Goal: Information Seeking & Learning: Learn about a topic

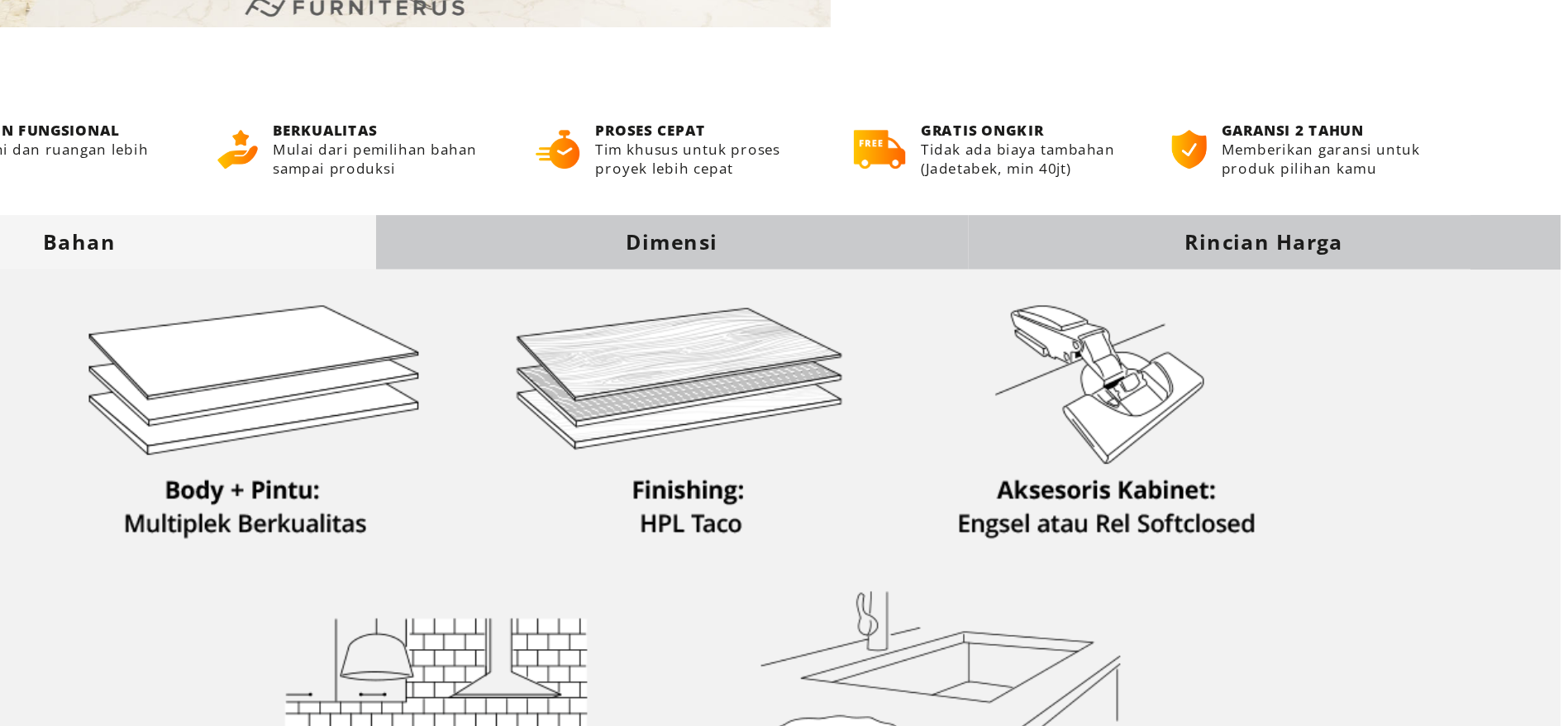
scroll to position [410, 0]
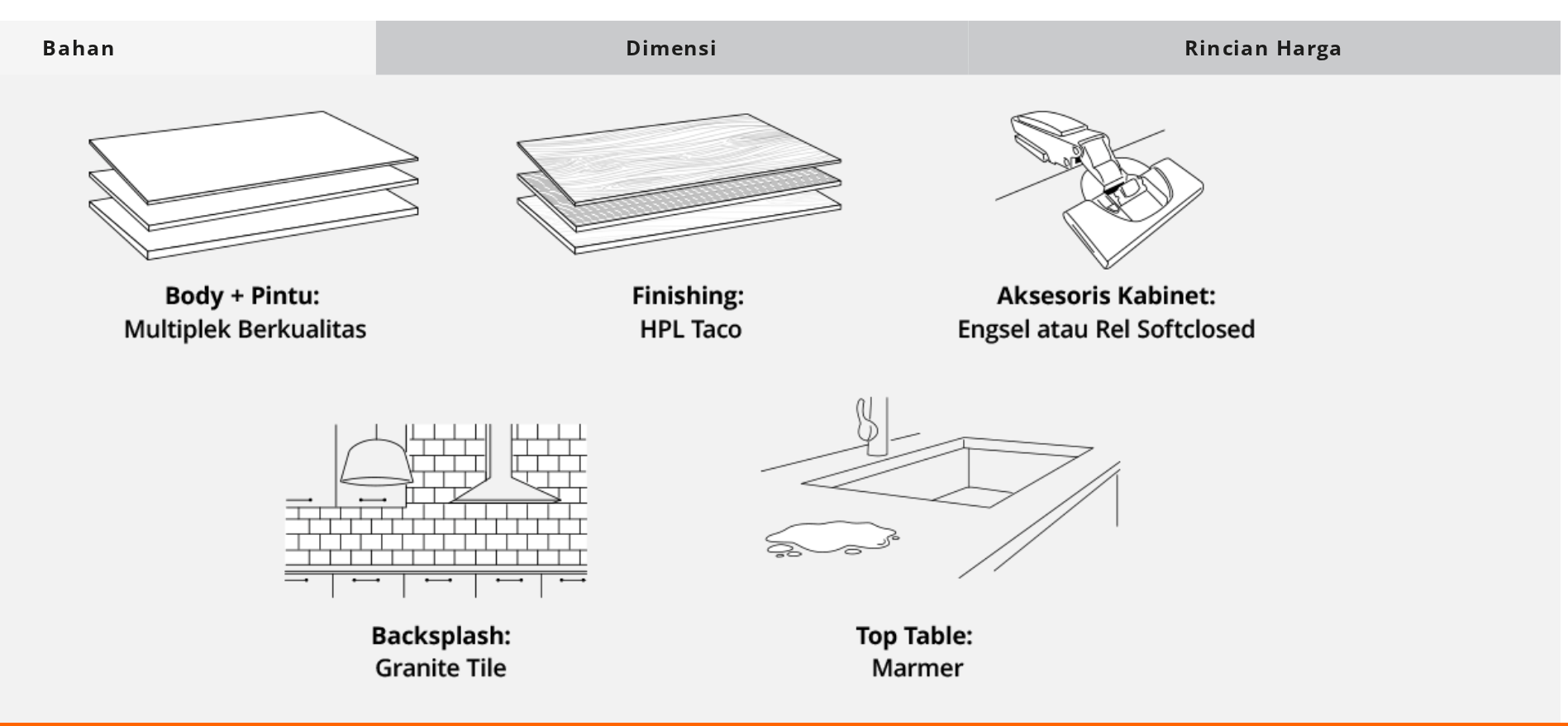
click at [821, 291] on div "Dimensi" at bounding box center [784, 290] width 380 height 19
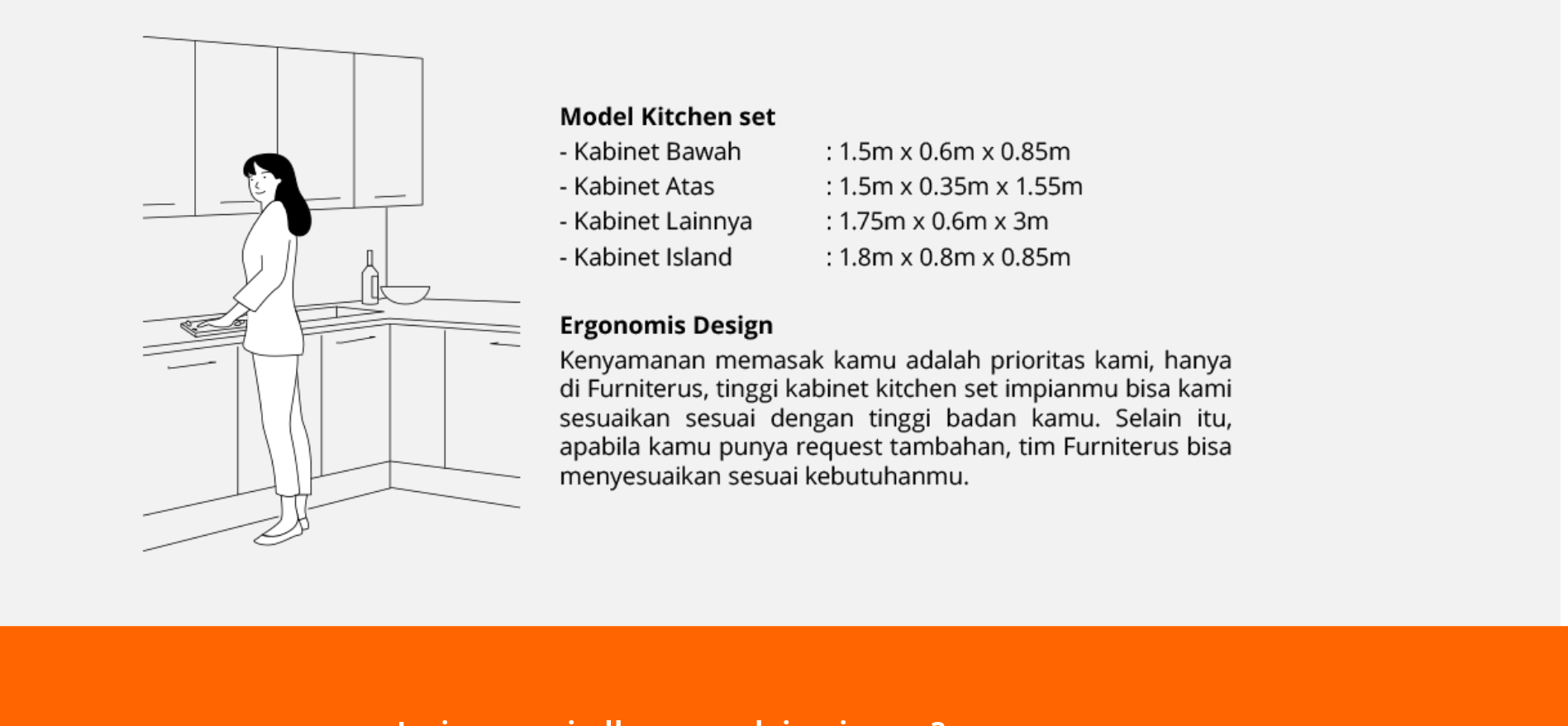
scroll to position [469, 0]
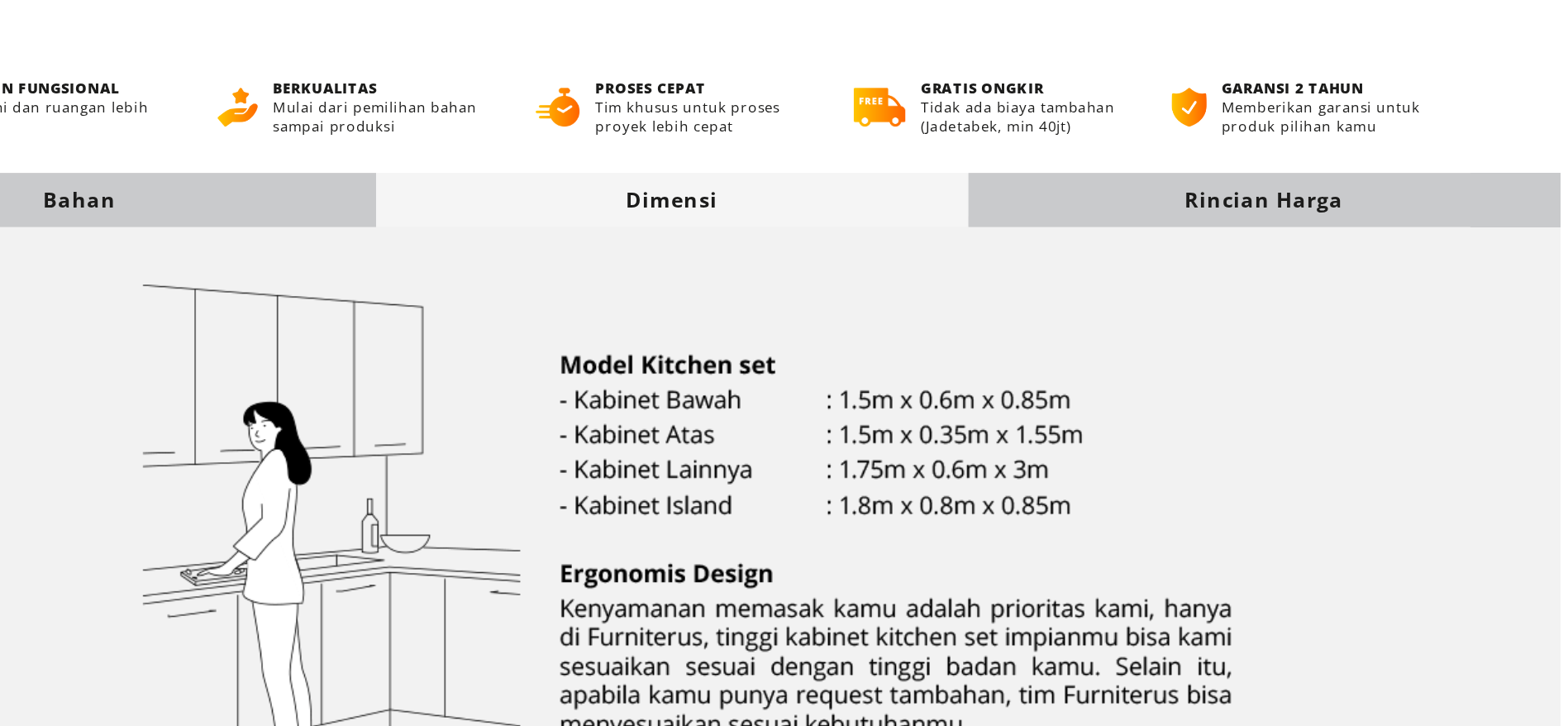
click at [1077, 219] on div "Rincian Harga" at bounding box center [1164, 229] width 380 height 34
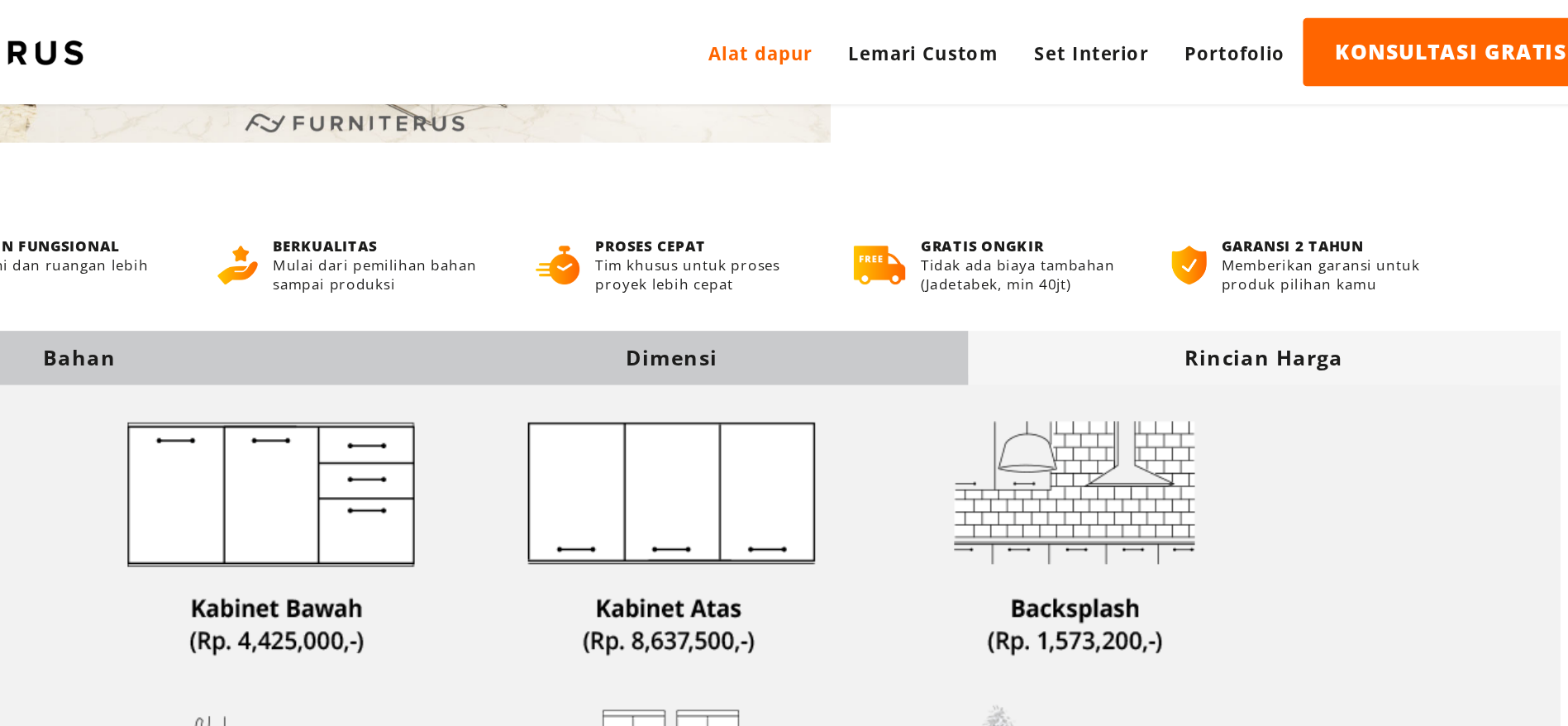
click at [882, 228] on div "Dimensi" at bounding box center [784, 229] width 380 height 19
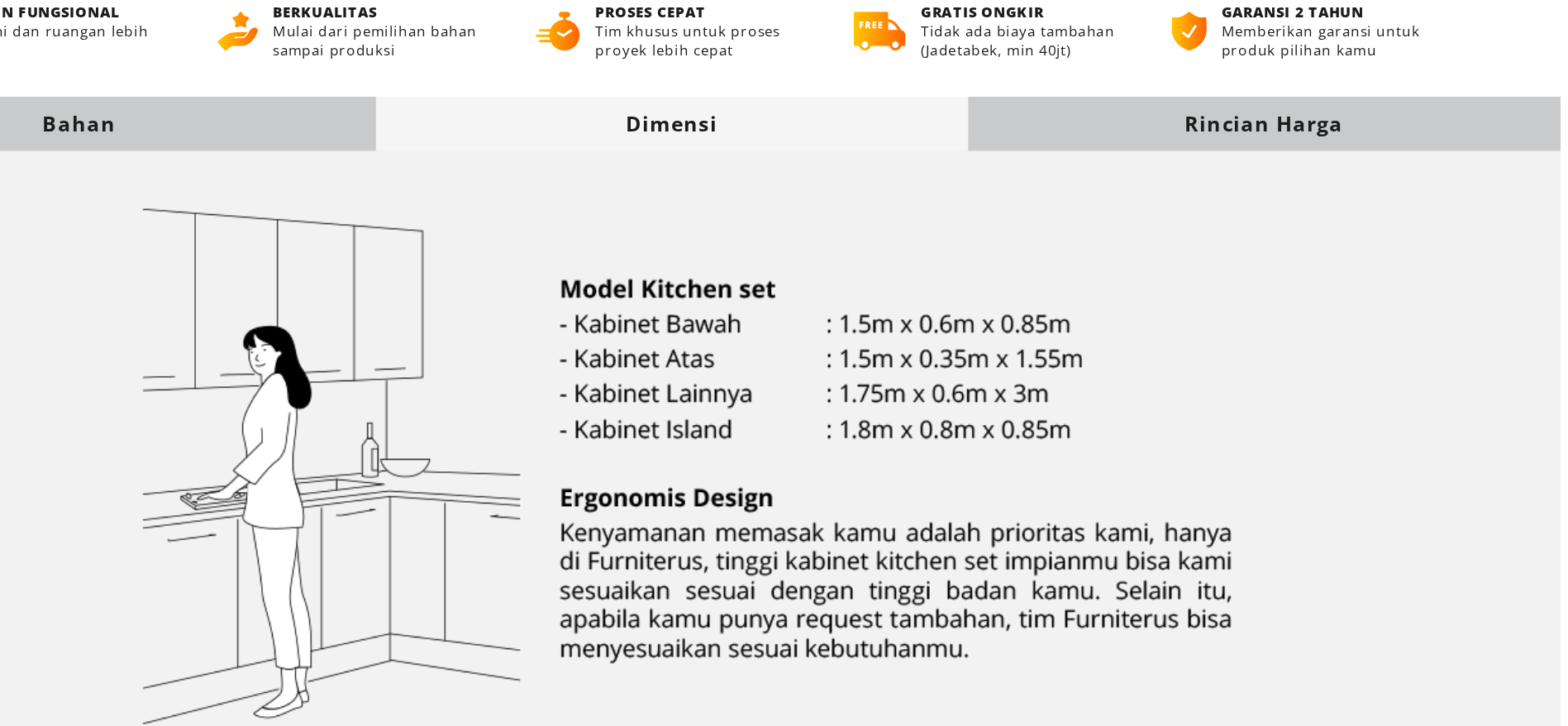
scroll to position [389, 0]
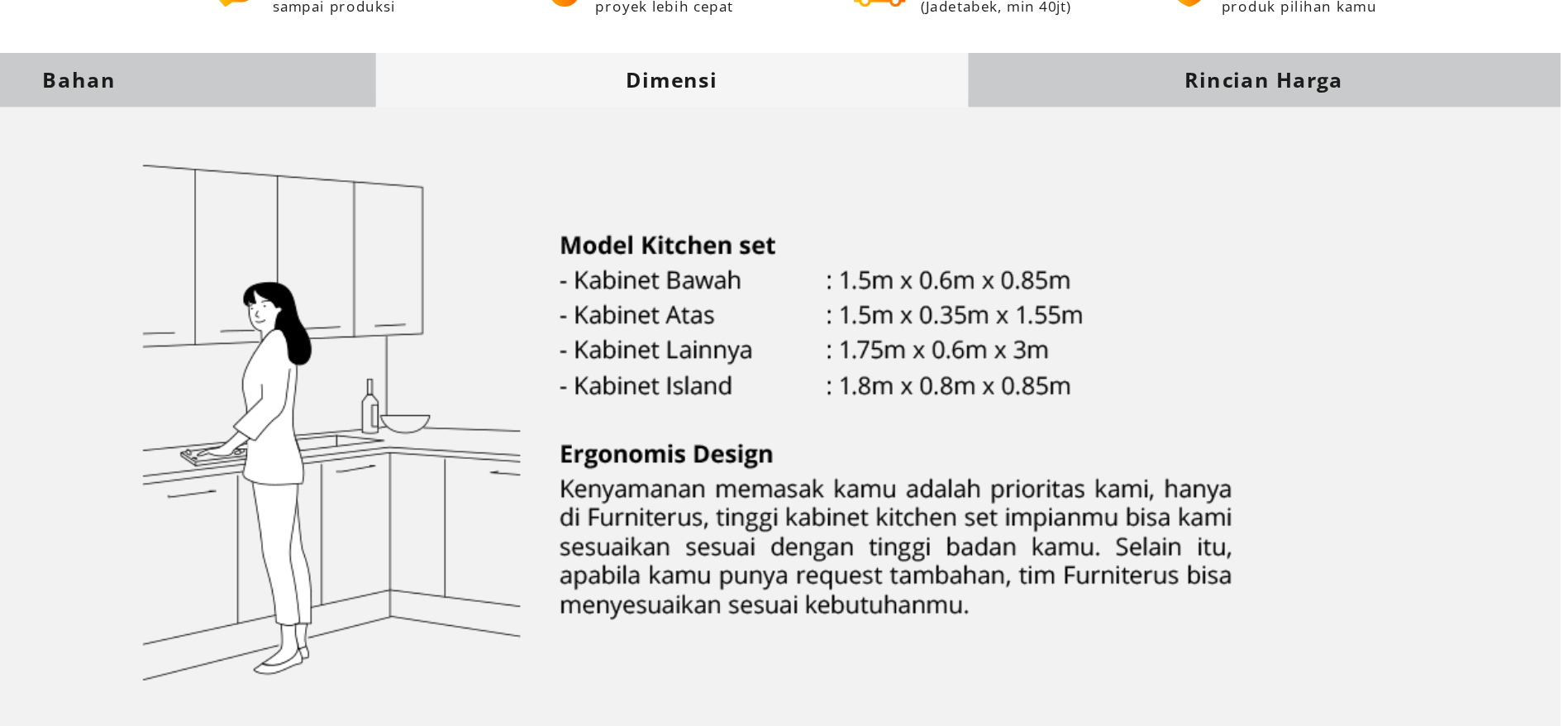
click at [1113, 316] on div "Rincian Harga" at bounding box center [1164, 311] width 380 height 19
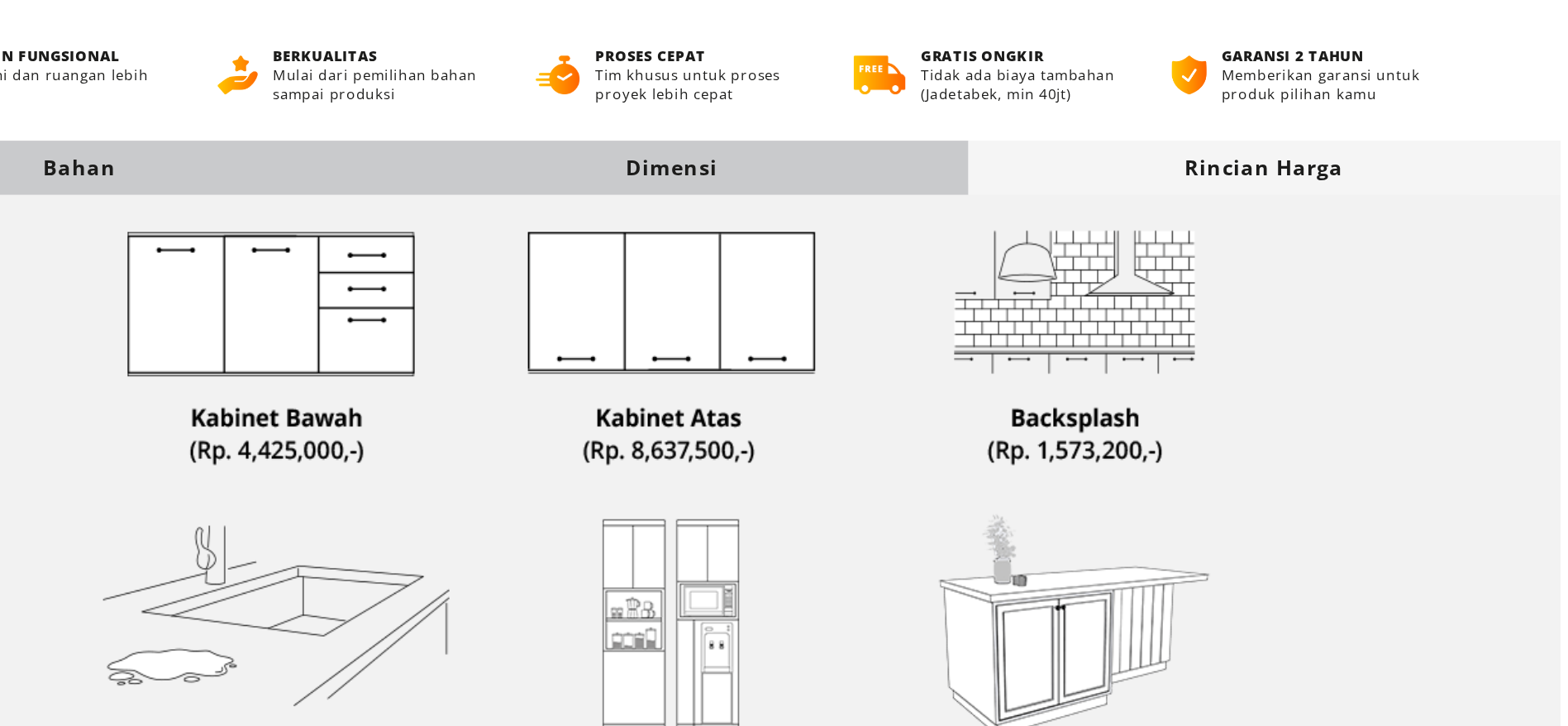
scroll to position [331, 0]
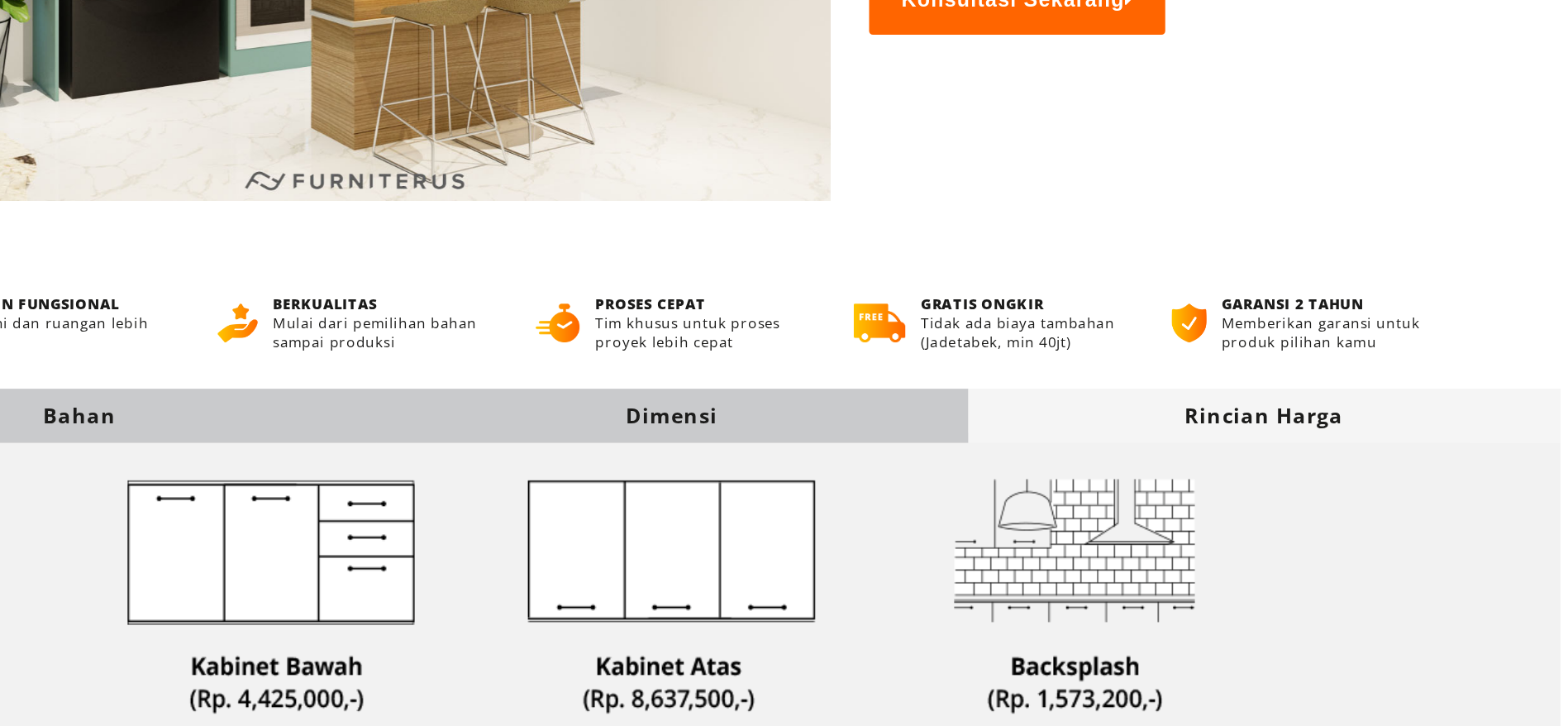
click at [892, 370] on div "Dimensi" at bounding box center [784, 367] width 380 height 19
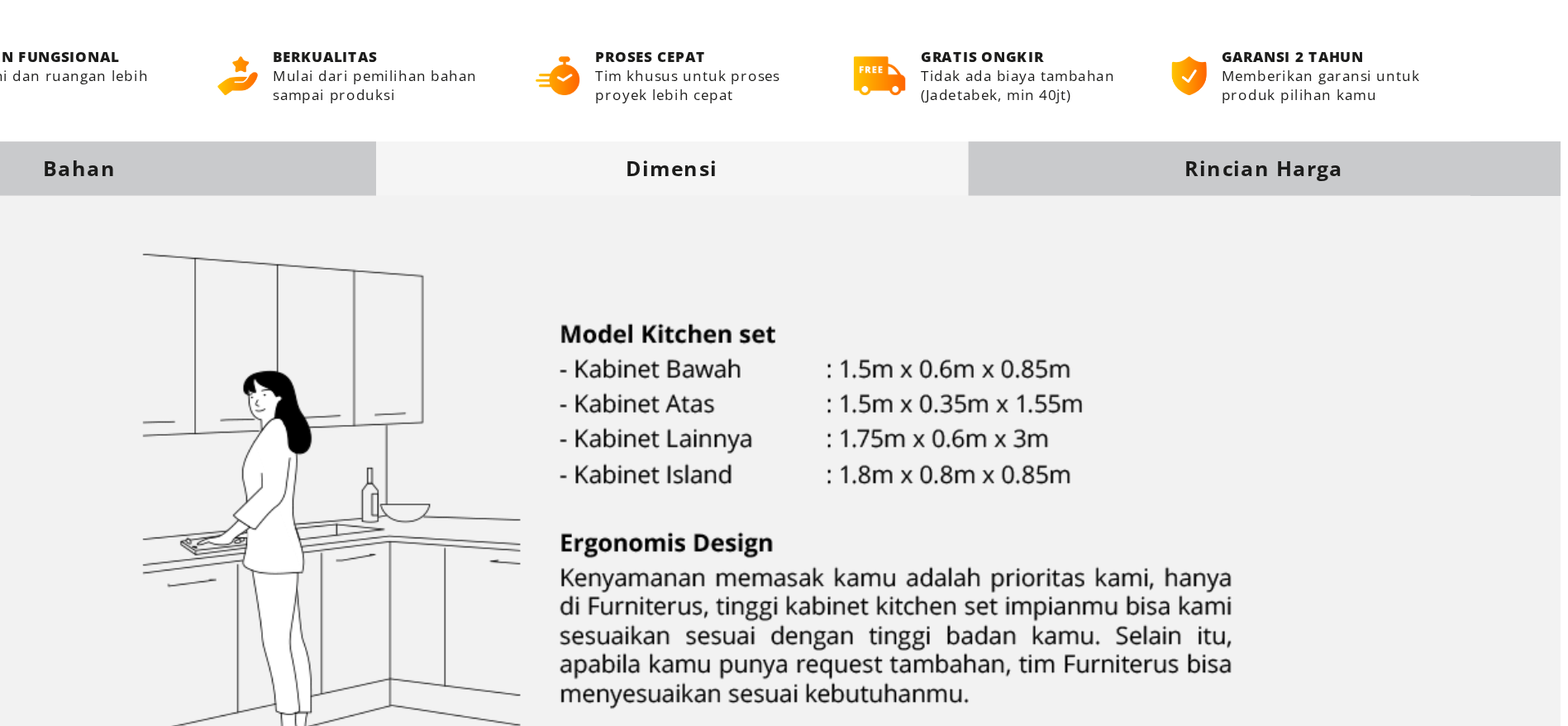
drag, startPoint x: 898, startPoint y: 385, endPoint x: 899, endPoint y: 498, distance: 113.0
click at [900, 437] on div "Dimensi" at bounding box center [784, 590] width 1141 height 422
click at [1219, 471] on picture at bounding box center [784, 590] width 1141 height 406
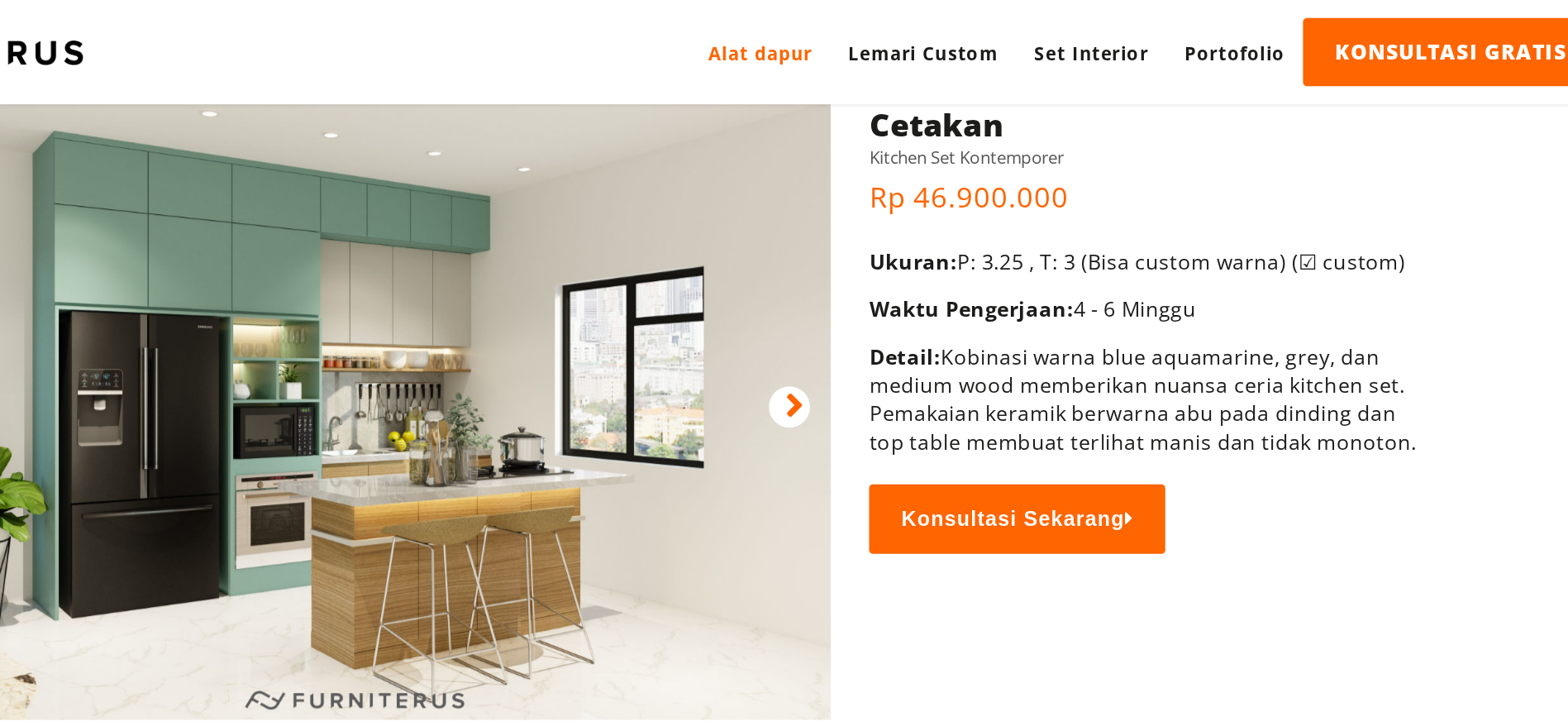
scroll to position [0, 0]
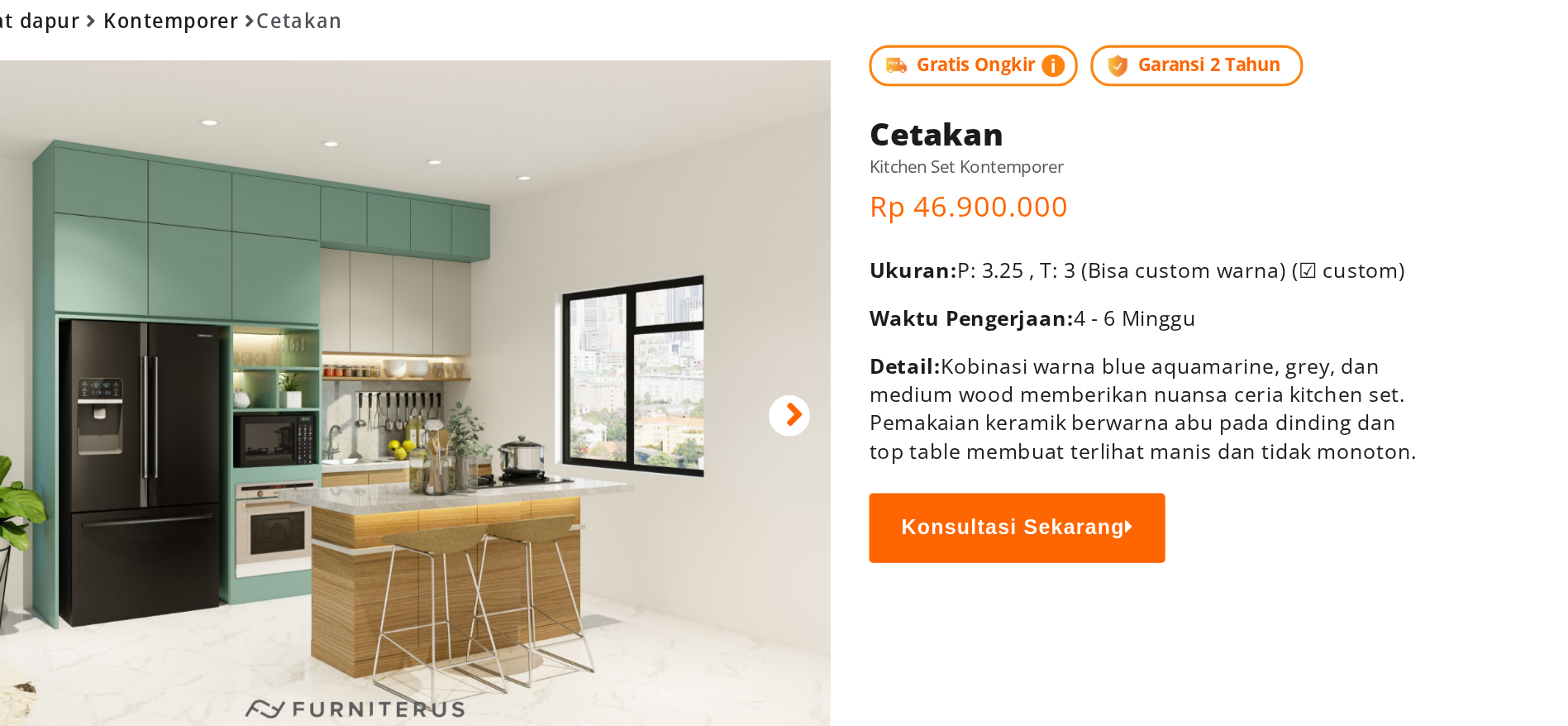
click at [699, 333] on img at bounding box center [580, 333] width 613 height 429
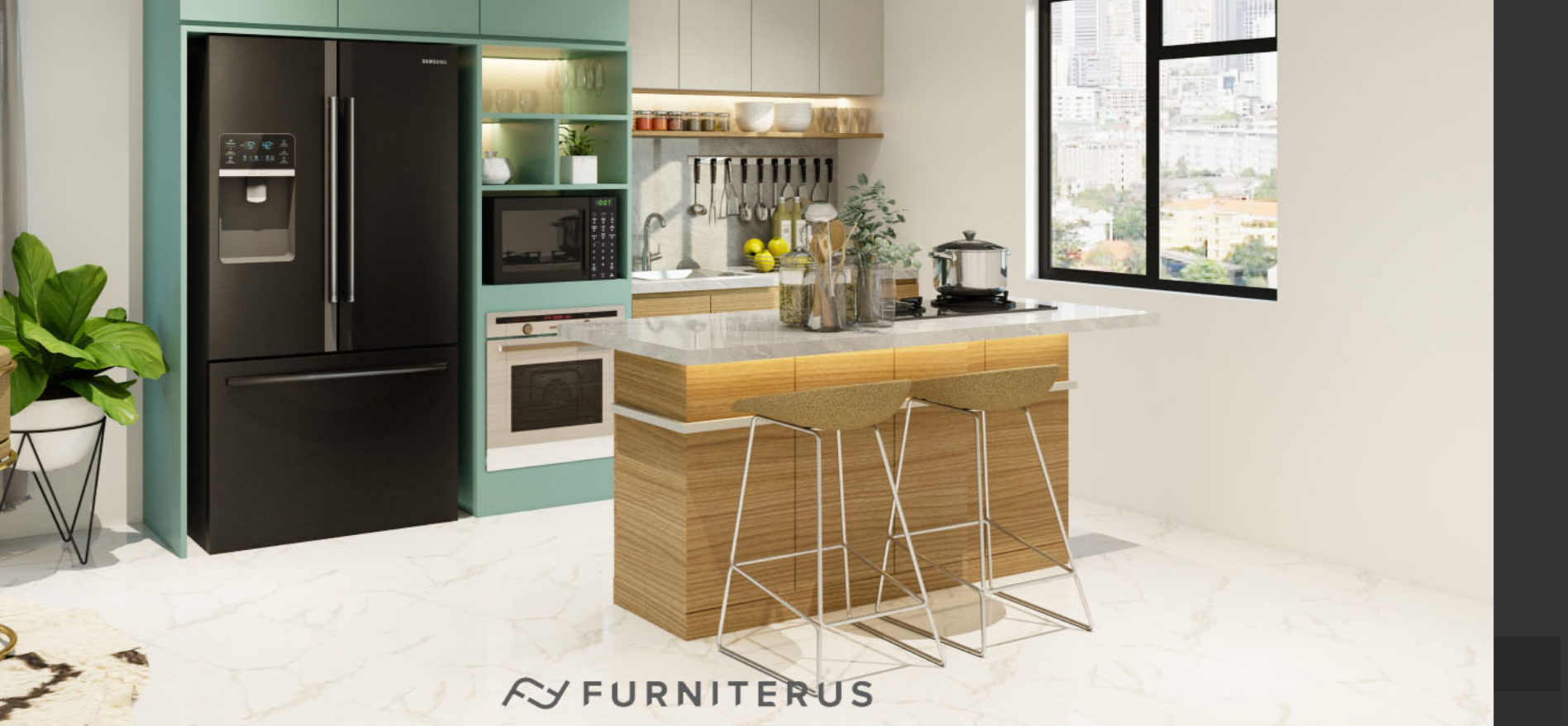
click at [1015, 595] on img at bounding box center [793, 363] width 1036 height 726
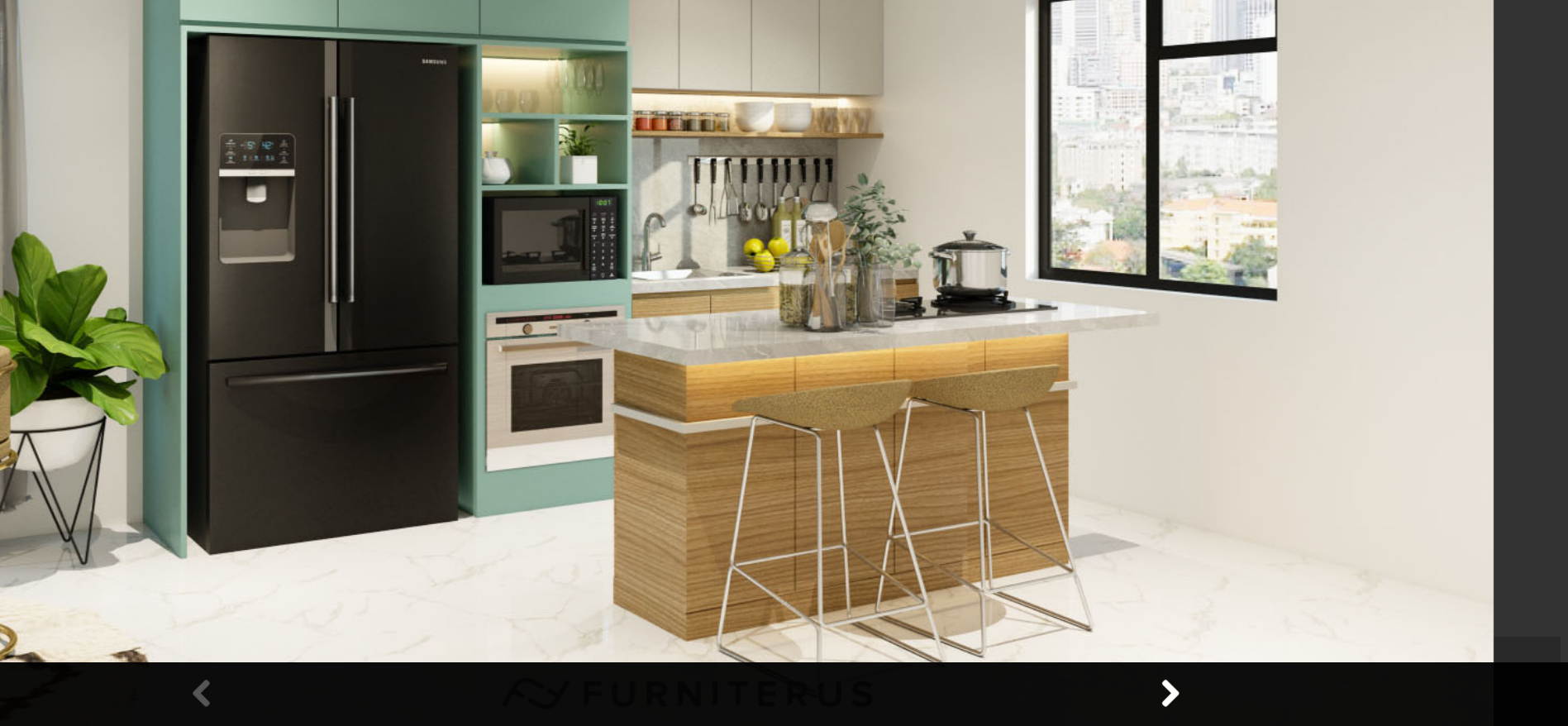
click at [1326, 541] on div at bounding box center [793, 363] width 1588 height 726
drag, startPoint x: 1326, startPoint y: 541, endPoint x: 1316, endPoint y: 543, distance: 10.2
click at [1323, 541] on div at bounding box center [793, 363] width 1588 height 726
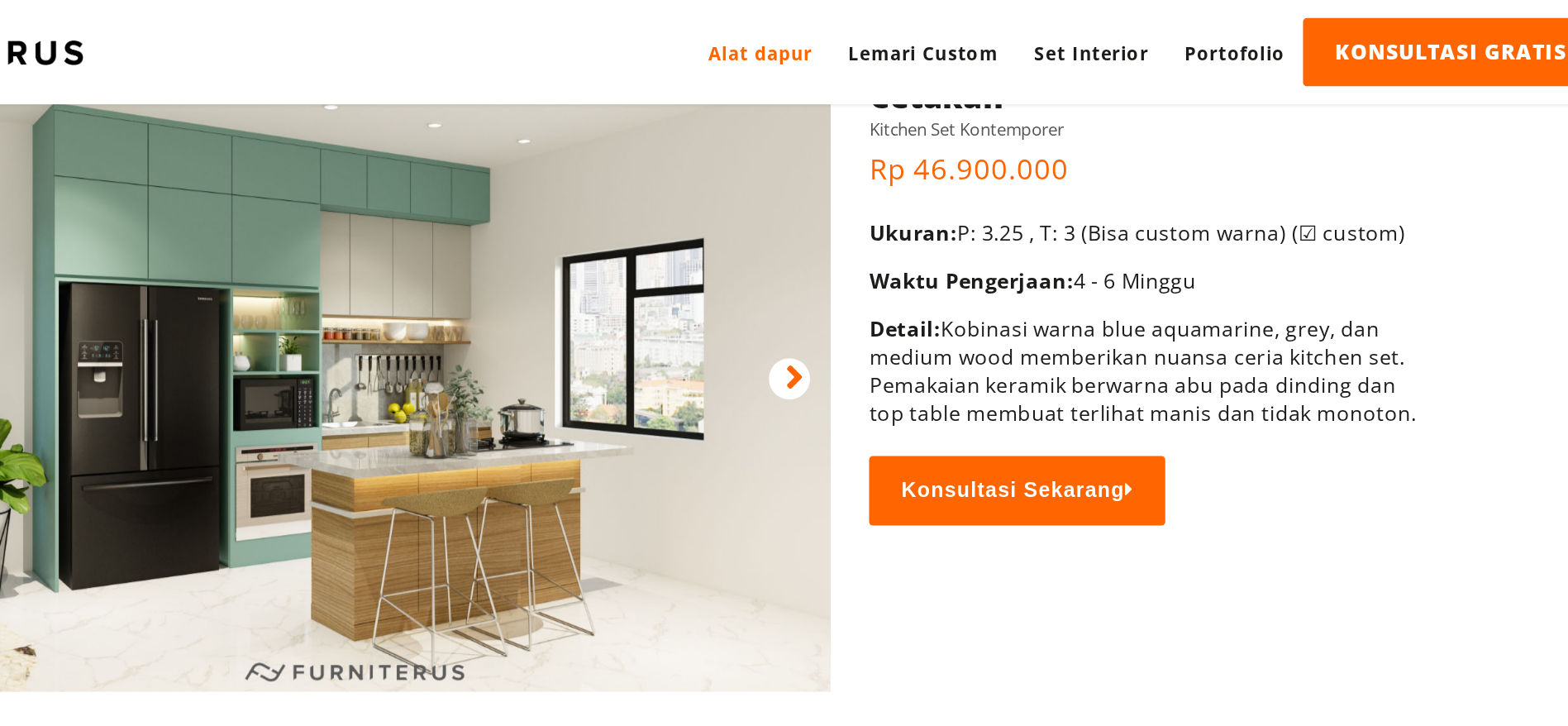
scroll to position [13, 0]
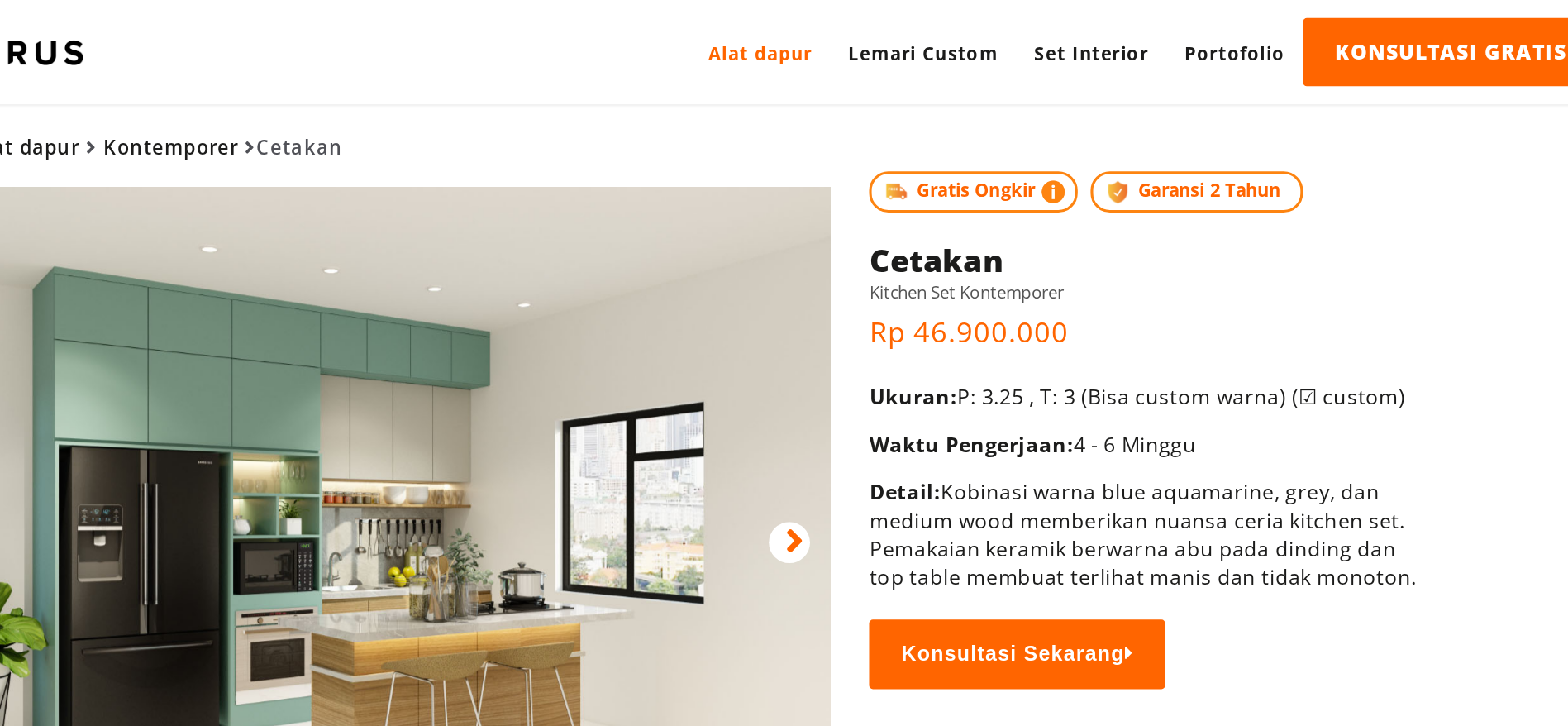
click at [855, 343] on div at bounding box center [859, 348] width 26 height 26
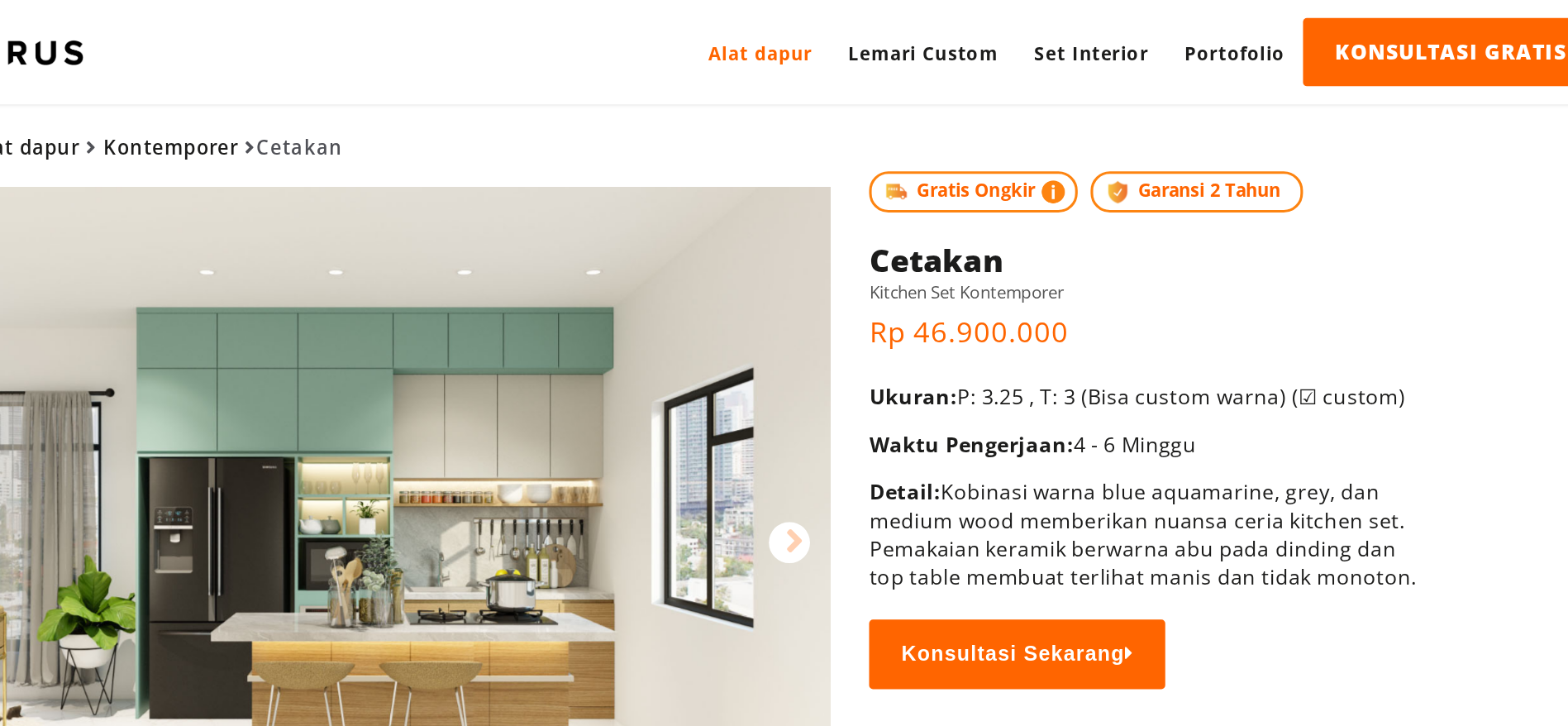
click at [689, 290] on img at bounding box center [580, 334] width 613 height 429
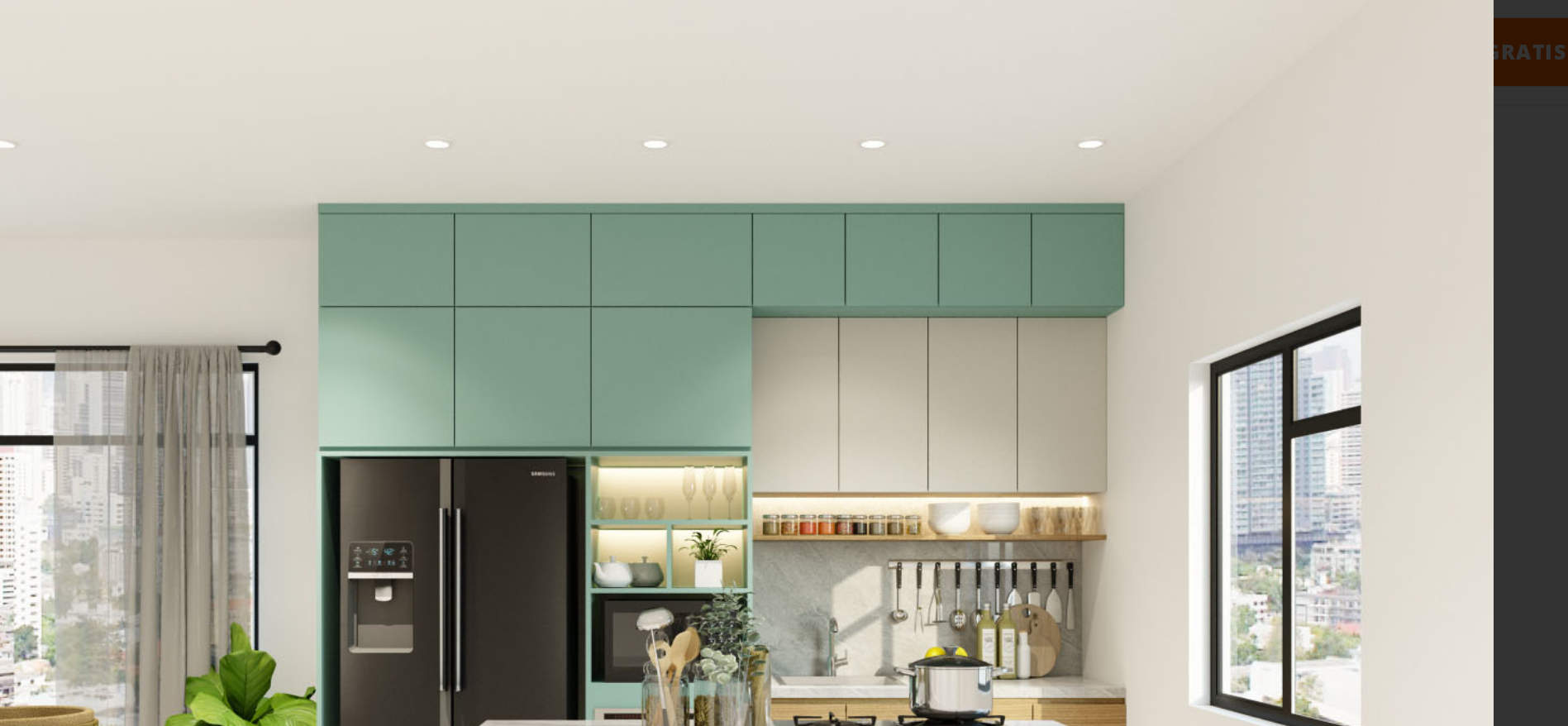
scroll to position [0, 0]
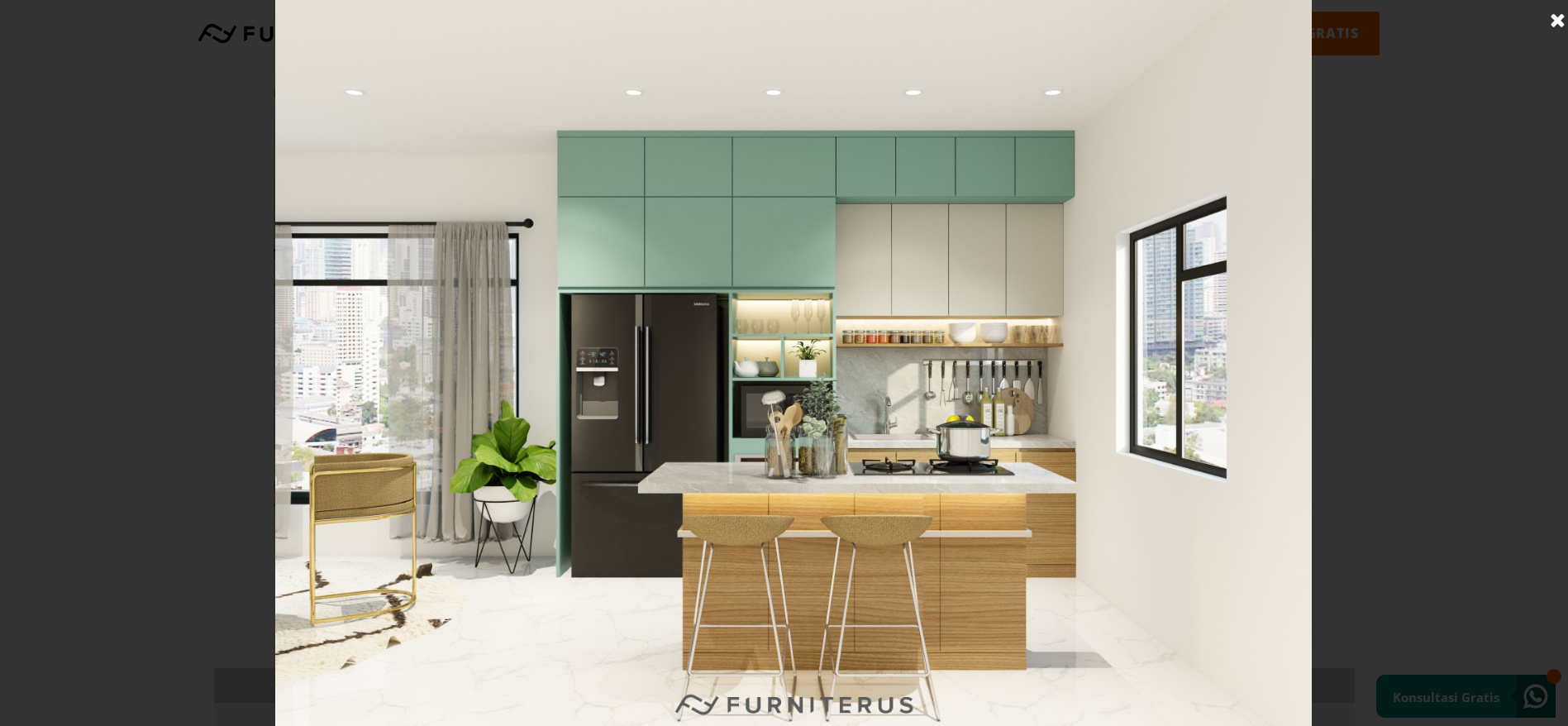
click at [1556, 24] on link at bounding box center [1558, 21] width 41 height 41
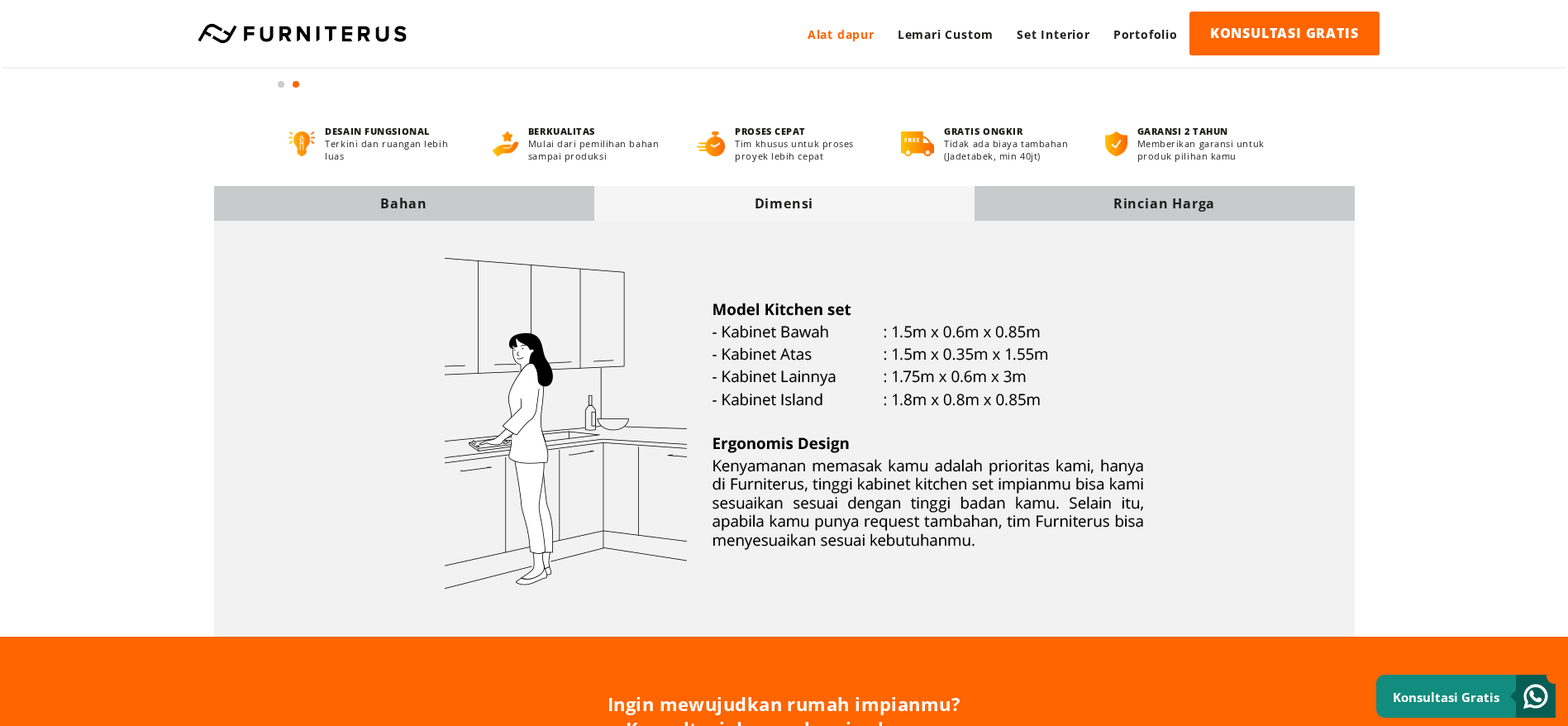
scroll to position [620, 0]
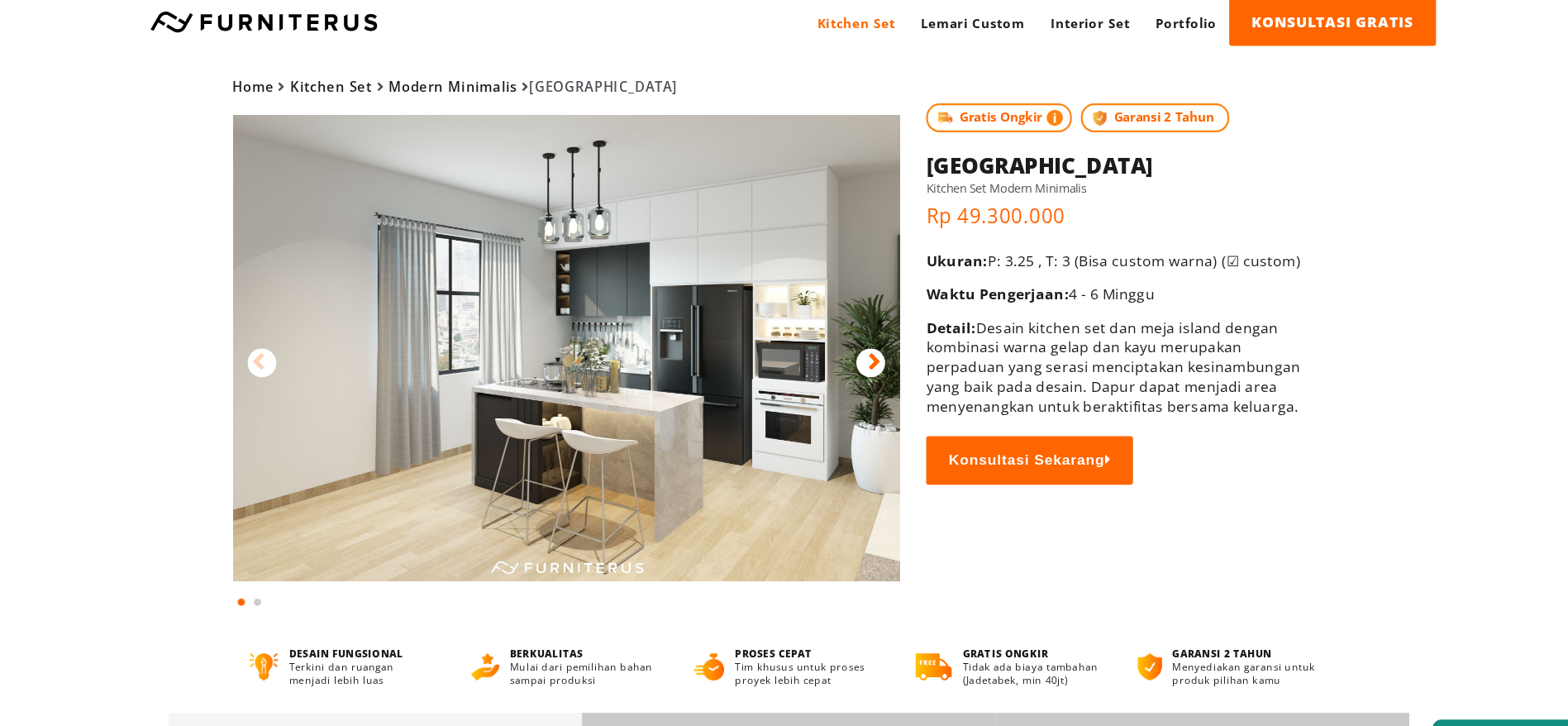
click at [665, 294] on img at bounding box center [580, 333] width 613 height 429
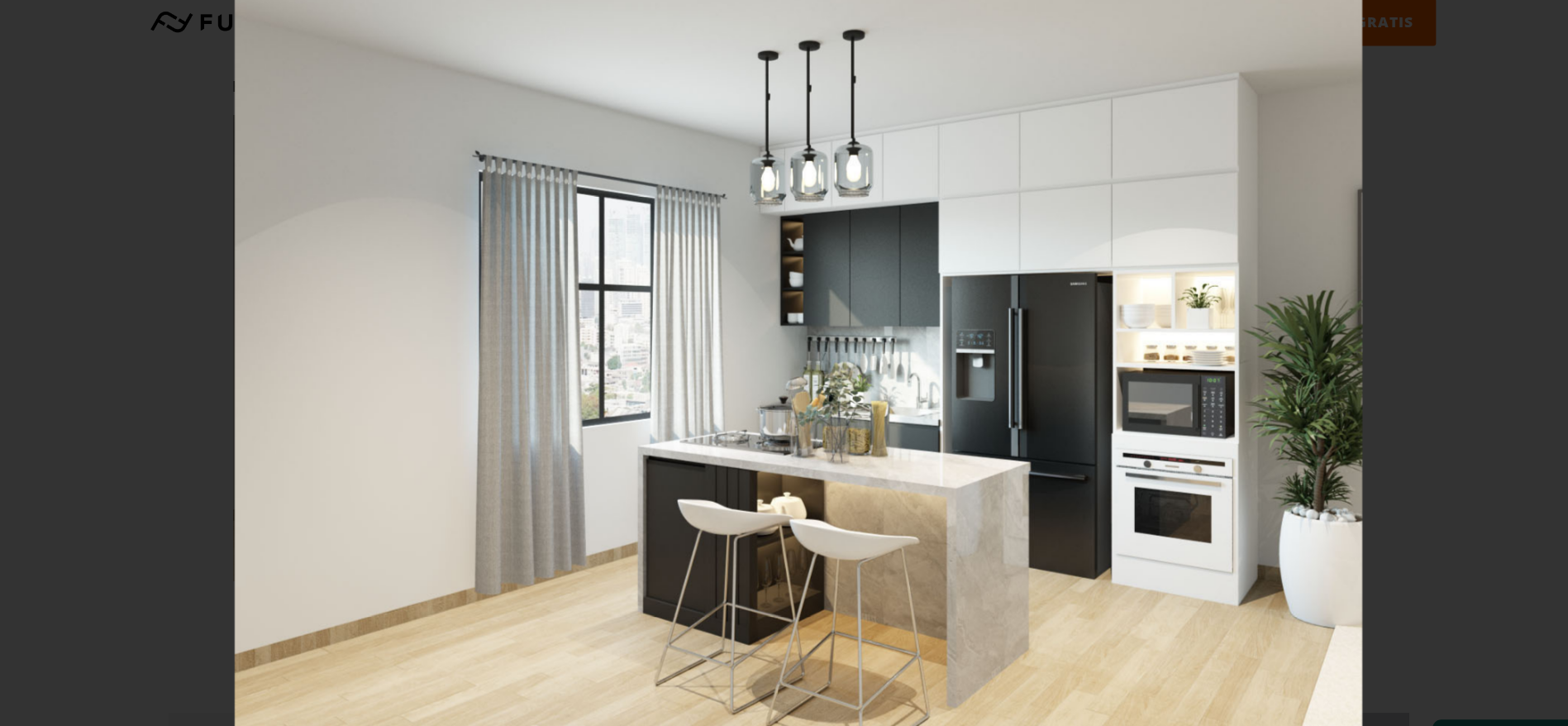
click at [1460, 284] on div at bounding box center [793, 363] width 1588 height 726
click at [1439, 70] on div at bounding box center [793, 363] width 1588 height 726
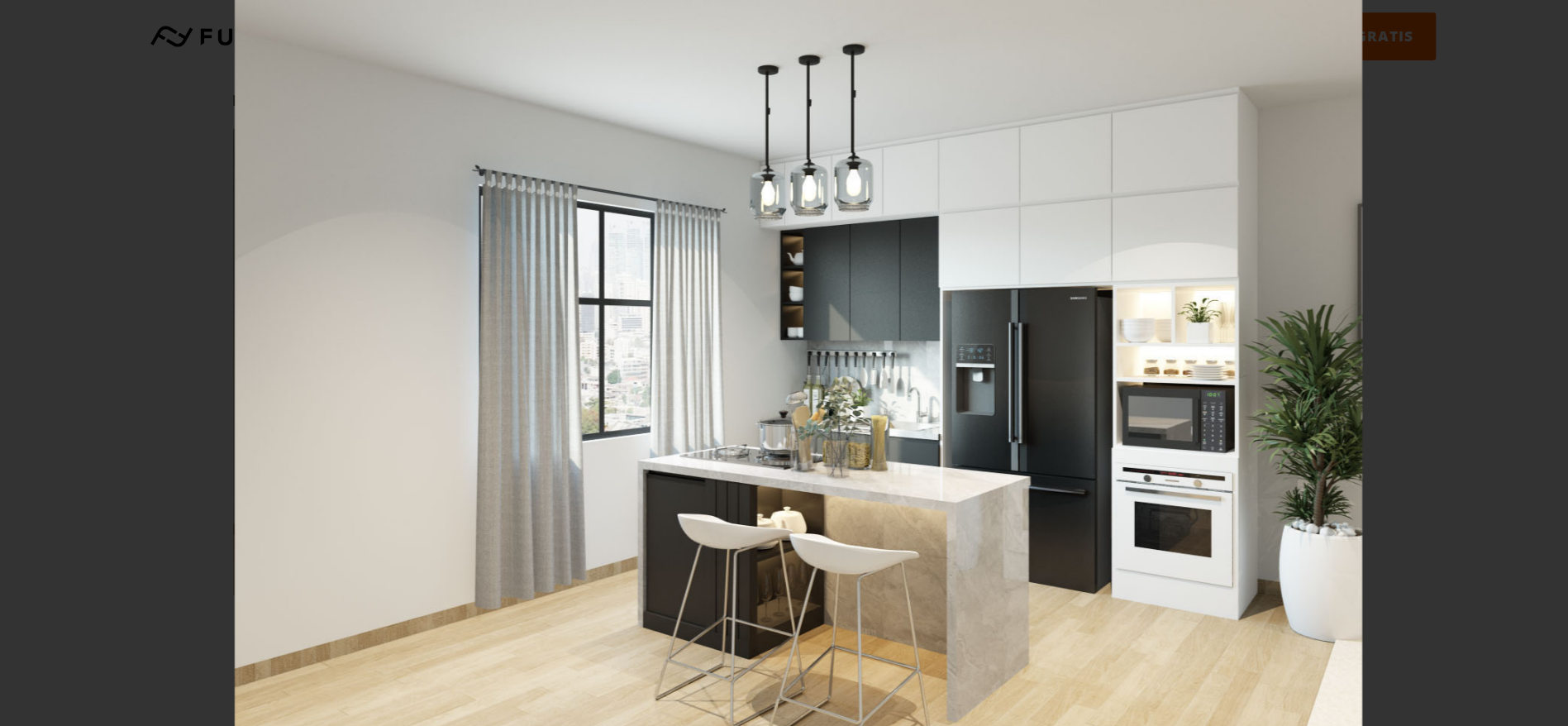
click at [1443, 65] on div at bounding box center [793, 363] width 1588 height 726
click at [1445, 104] on div at bounding box center [793, 363] width 1588 height 726
click at [193, 80] on div at bounding box center [793, 363] width 1588 height 726
click at [658, 128] on img at bounding box center [793, 363] width 1036 height 726
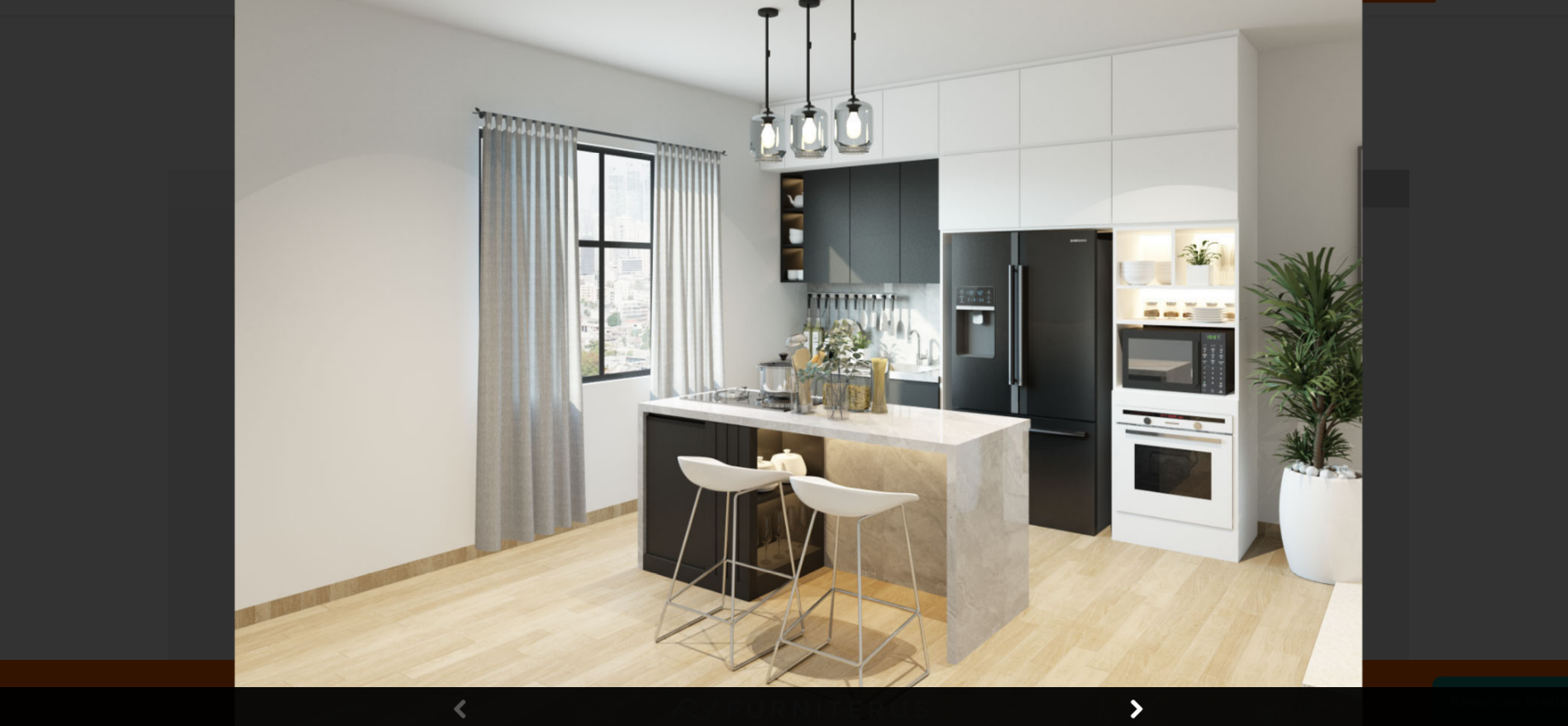
scroll to position [526, 0]
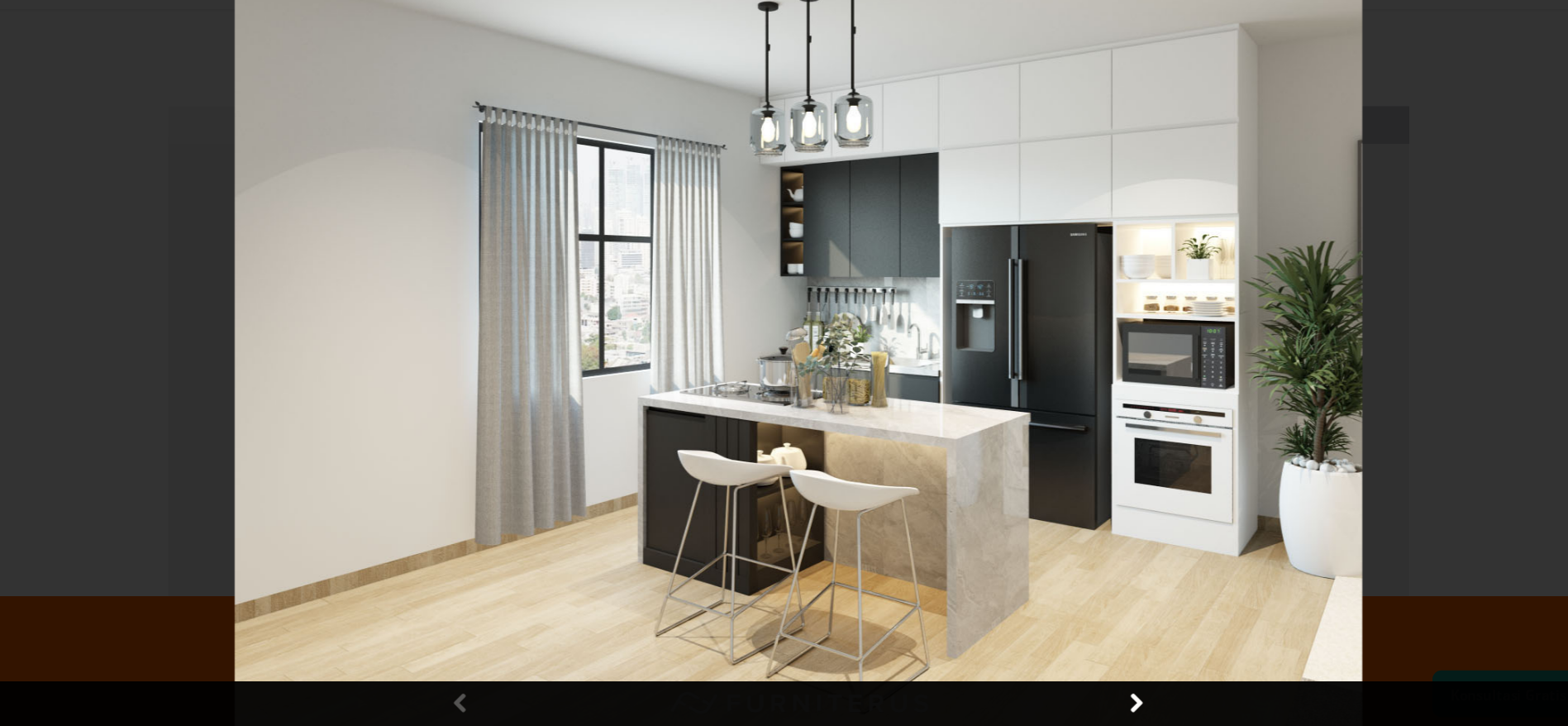
drag, startPoint x: 60, startPoint y: 314, endPoint x: 71, endPoint y: 313, distance: 11.0
click at [65, 314] on div at bounding box center [793, 363] width 1588 height 726
click at [91, 315] on div at bounding box center [793, 363] width 1588 height 726
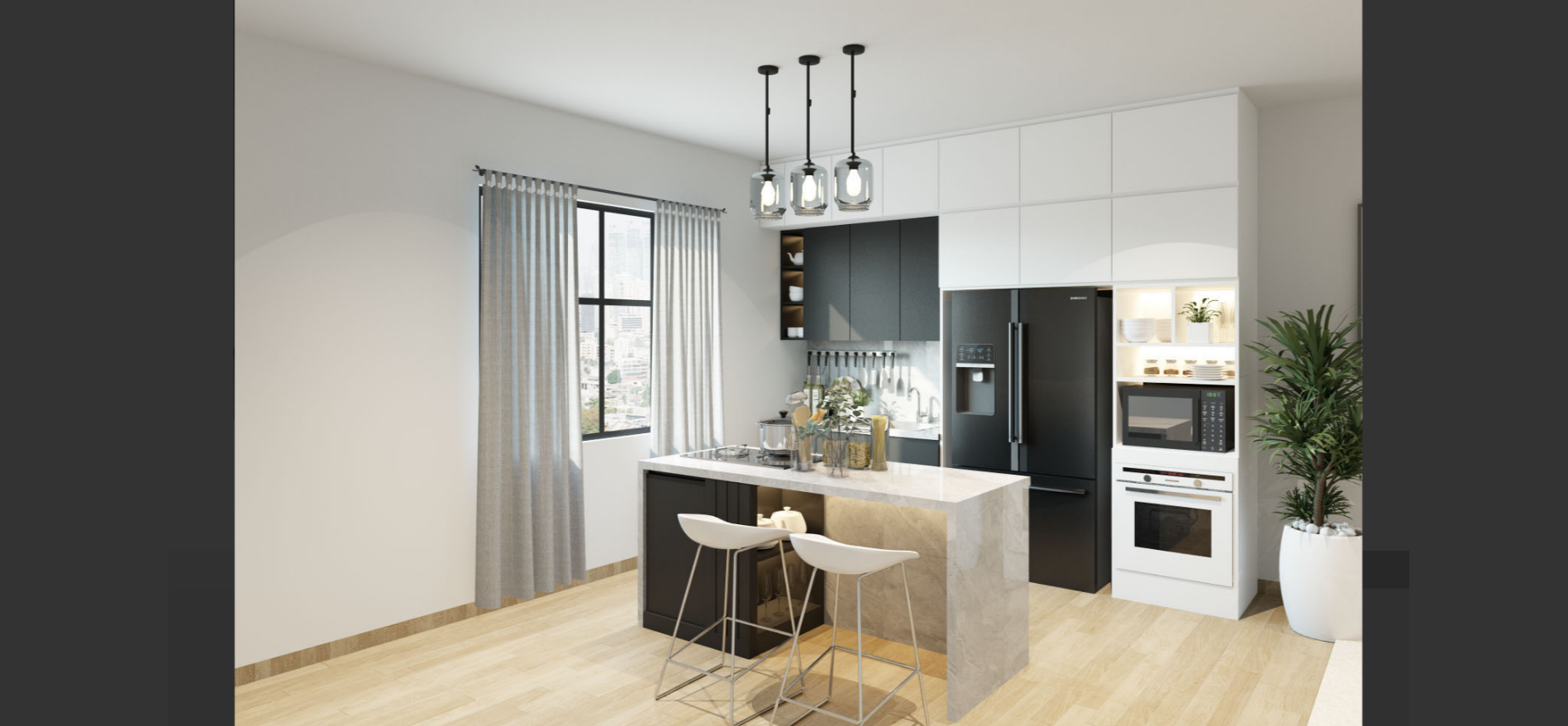
scroll to position [0, 0]
click at [1354, 174] on div at bounding box center [793, 363] width 1588 height 726
click at [1350, 174] on div at bounding box center [793, 363] width 1588 height 726
click at [273, 73] on div at bounding box center [793, 363] width 1588 height 726
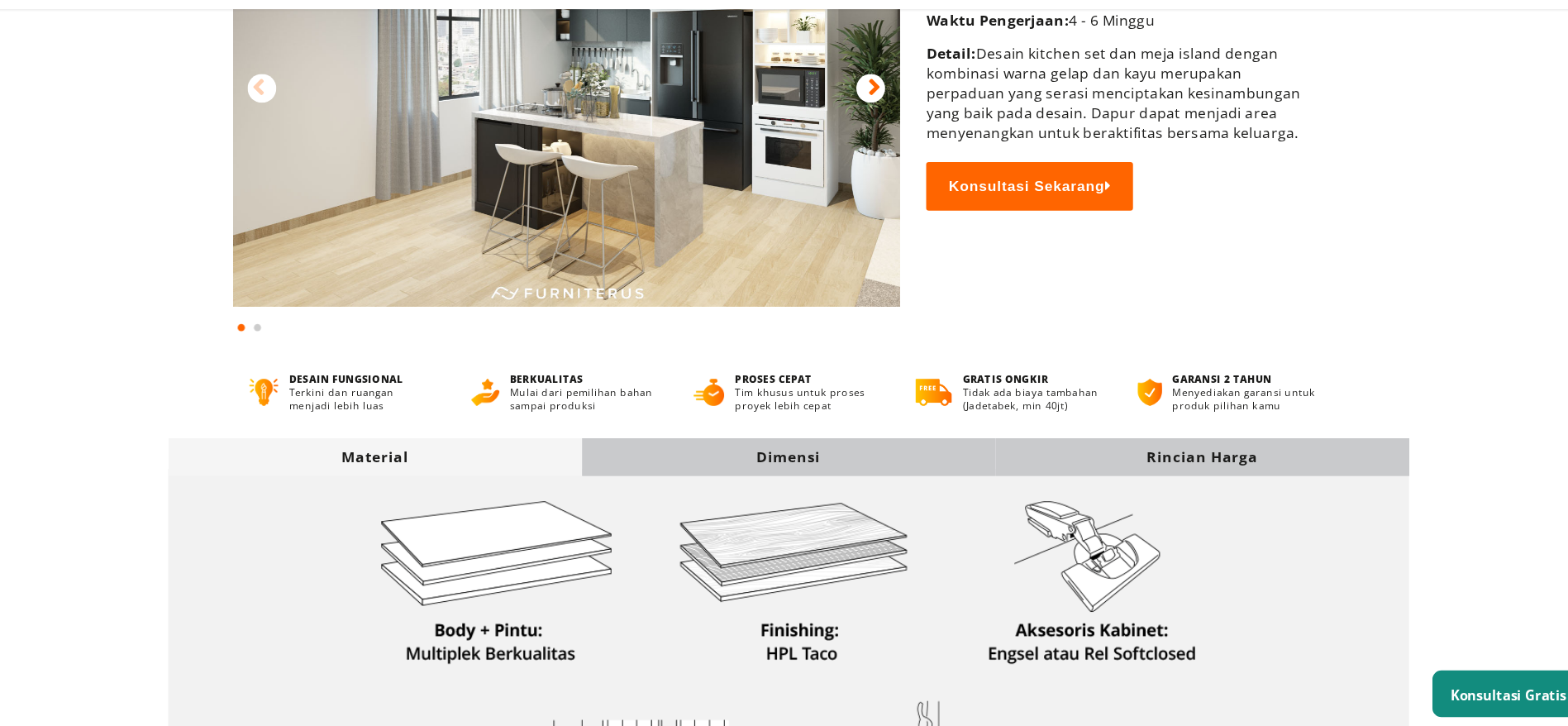
scroll to position [398, 0]
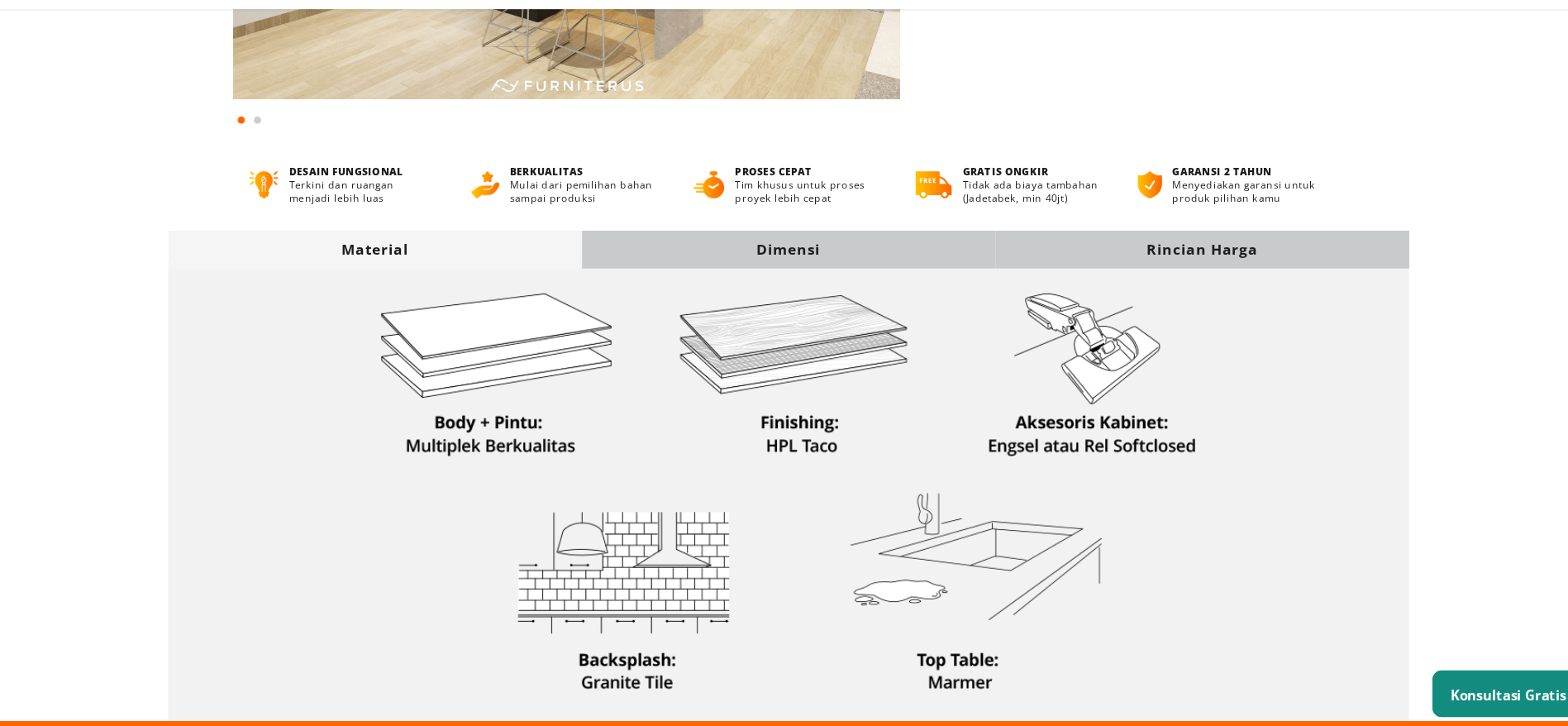
click at [786, 278] on div "Dimensi" at bounding box center [784, 287] width 380 height 19
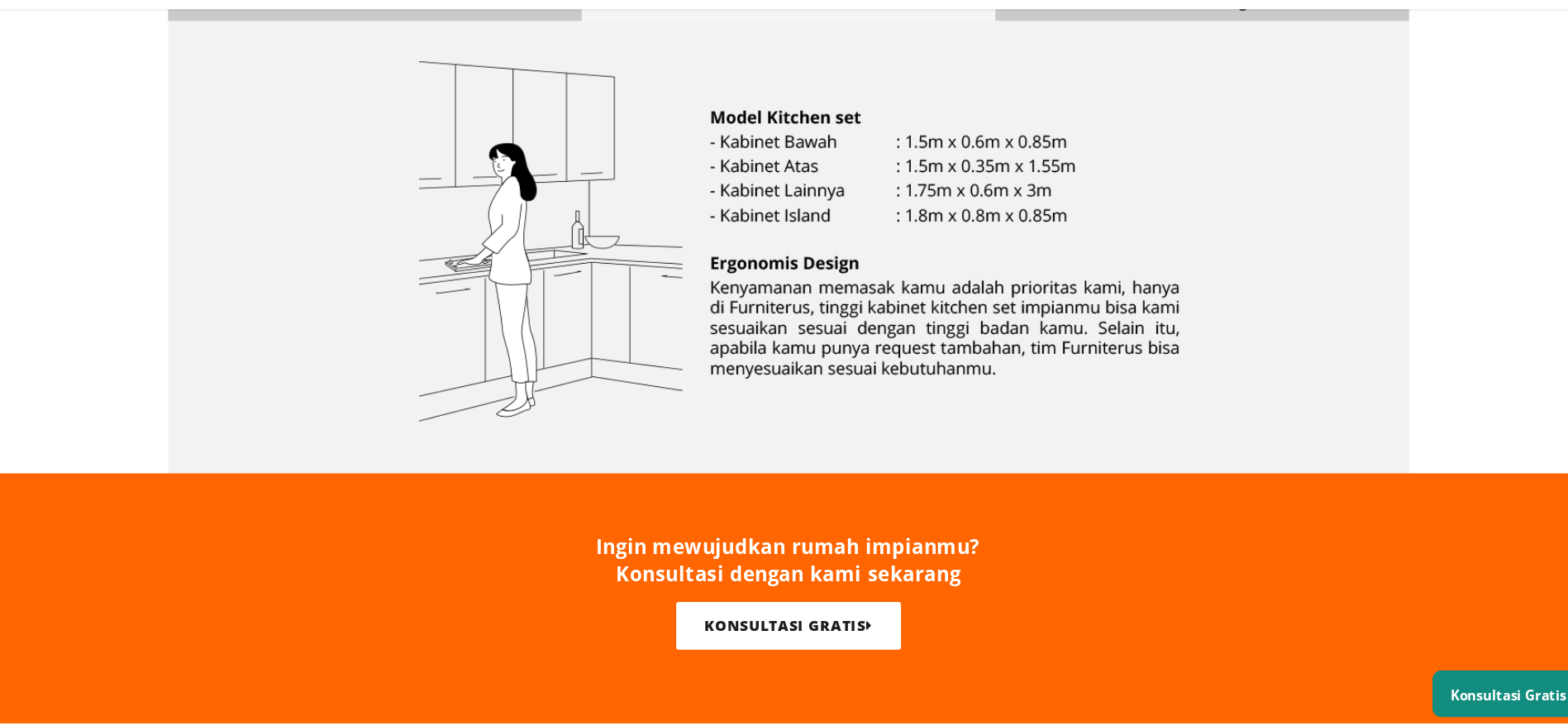
scroll to position [568, 0]
